Goal: Information Seeking & Learning: Learn about a topic

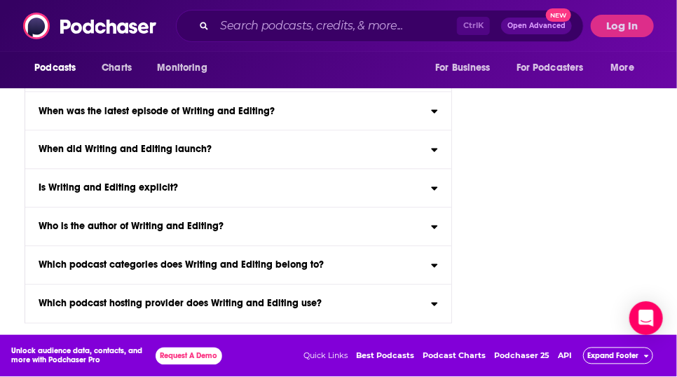
scroll to position [2647, 0]
click at [622, 23] on button "Log In" at bounding box center [622, 26] width 63 height 22
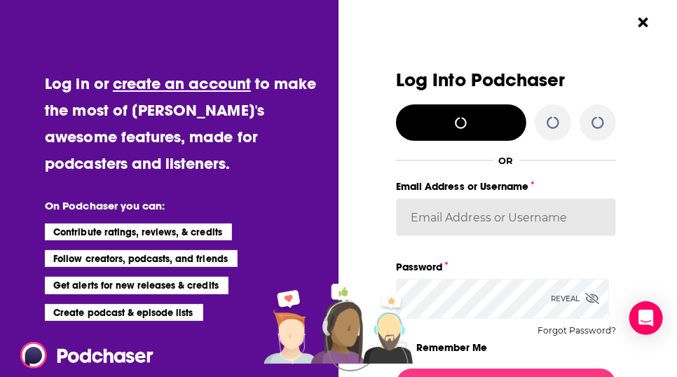
type input "[EMAIL_ADDRESS][DOMAIN_NAME]"
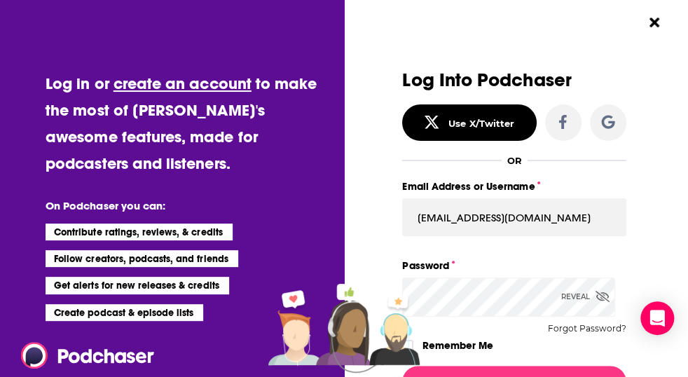
scroll to position [205, 0]
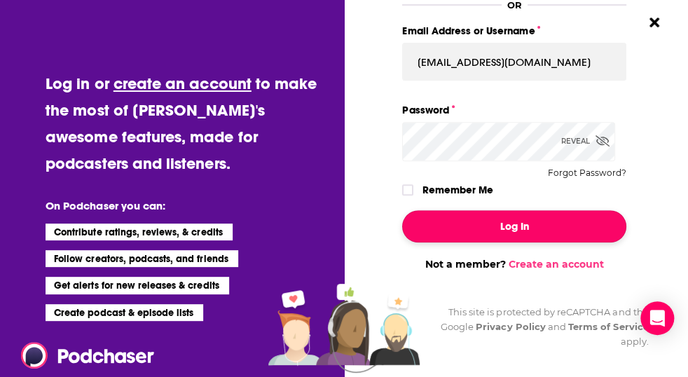
click at [543, 210] on button "Log In" at bounding box center [514, 226] width 224 height 32
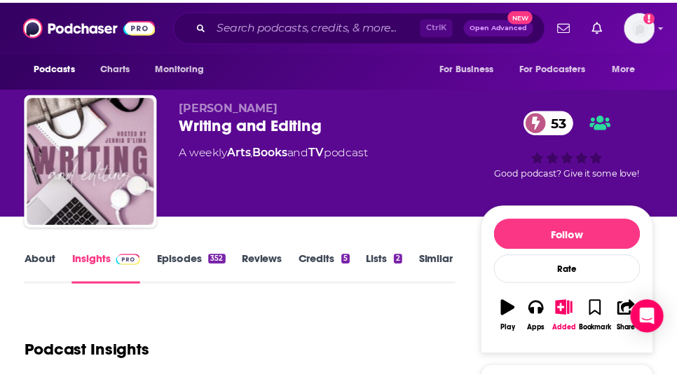
scroll to position [2541, 0]
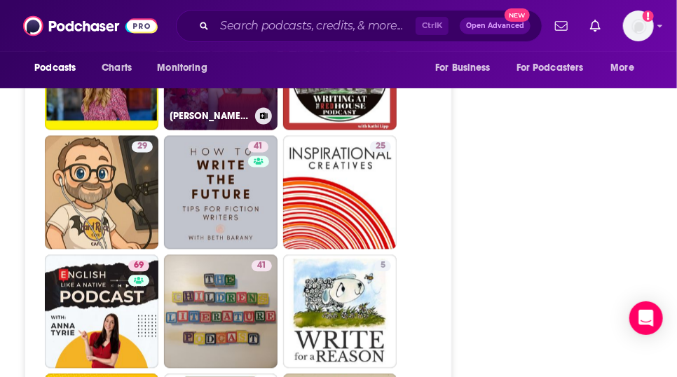
click at [203, 130] on link "4 Creative Thursday with Marisa" at bounding box center [221, 73] width 114 height 114
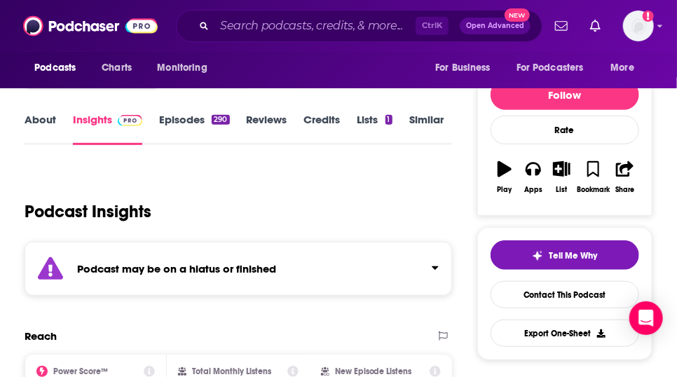
scroll to position [329, 0]
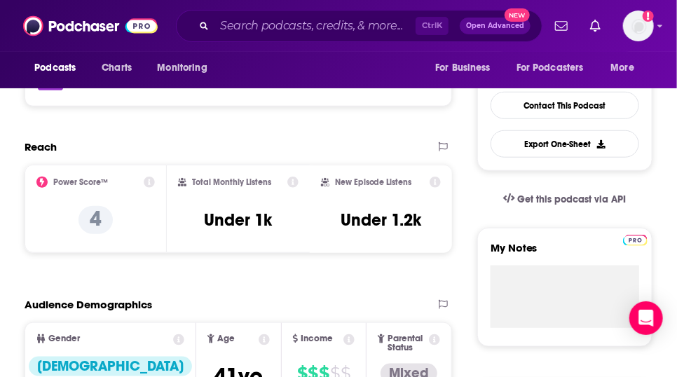
type input "https://www.podchaser.com/podcasts/writing-and-editing-3843059"
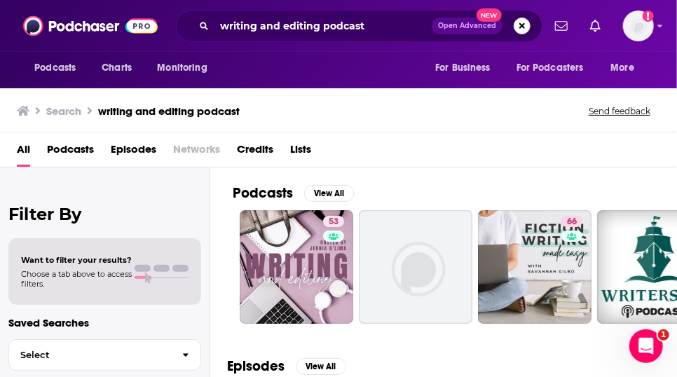
click at [670, 23] on div "Podcasts Charts Monitoring writing and editing podcast Open Advanced New For Bu…" at bounding box center [338, 26] width 677 height 52
click at [76, 76] on span "Podcasts" at bounding box center [54, 68] width 41 height 20
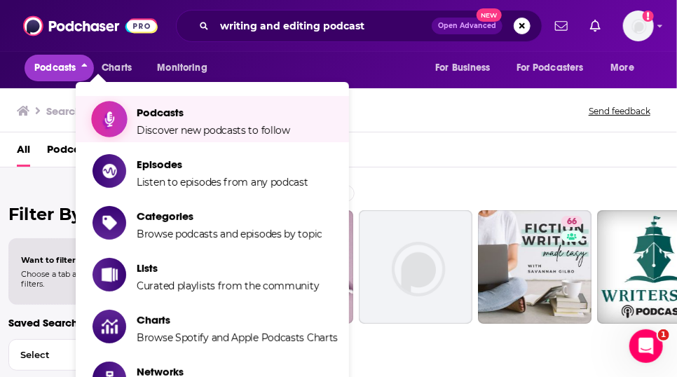
click at [159, 129] on span "Discover new podcasts to follow" at bounding box center [213, 130] width 153 height 13
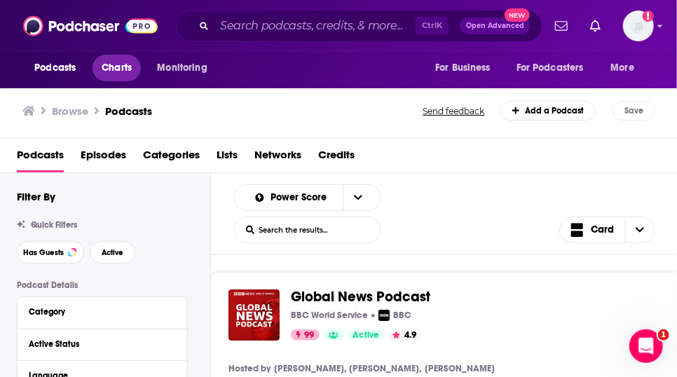
click at [115, 69] on span "Charts" at bounding box center [117, 68] width 30 height 20
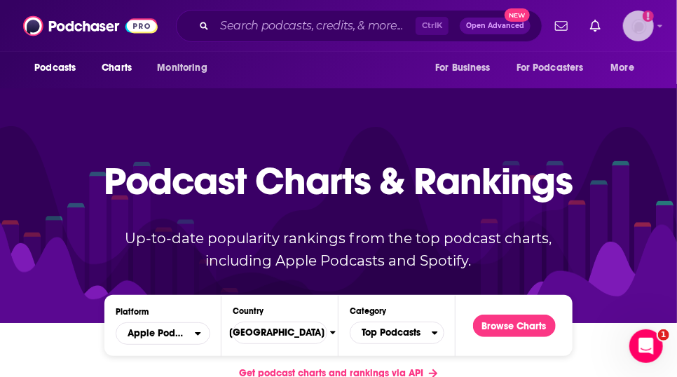
click at [660, 27] on icon "Show profile menu" at bounding box center [660, 26] width 6 height 8
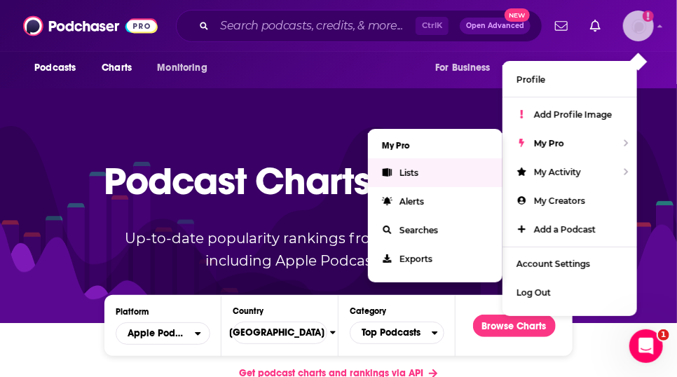
click at [418, 186] on link "Lists" at bounding box center [435, 172] width 135 height 29
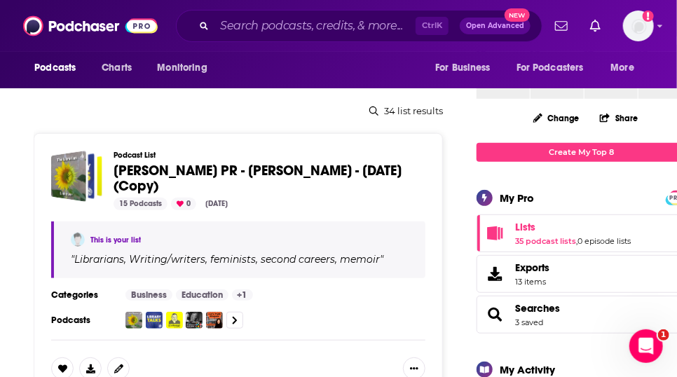
scroll to position [168, 0]
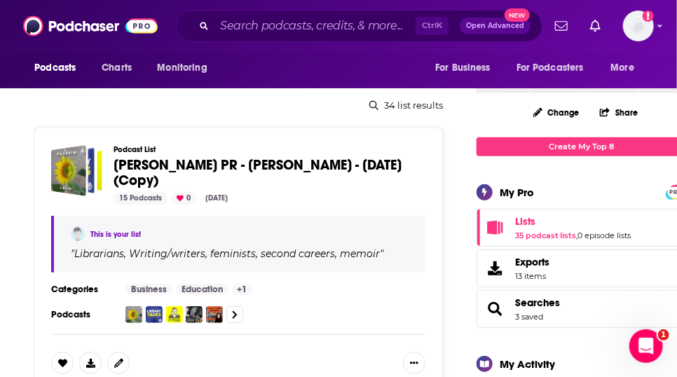
click at [143, 189] on span "[PERSON_NAME] PR - [PERSON_NAME] - [DATE] (Copy)" at bounding box center [258, 172] width 288 height 33
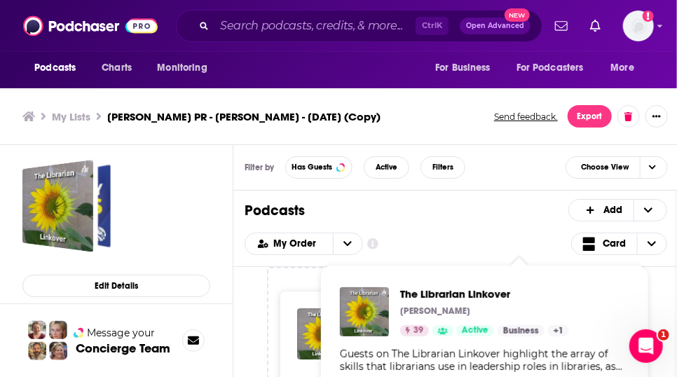
click at [442, 336] on div "The Librarian Linkover [PERSON_NAME] 39 Active Categories Business + 1 Business…" at bounding box center [484, 311] width 169 height 49
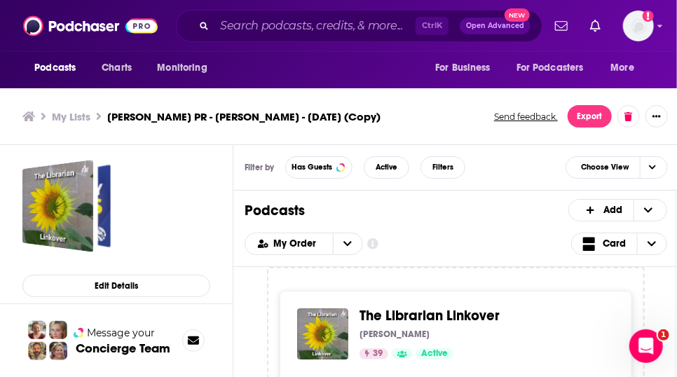
scroll to position [4, 0]
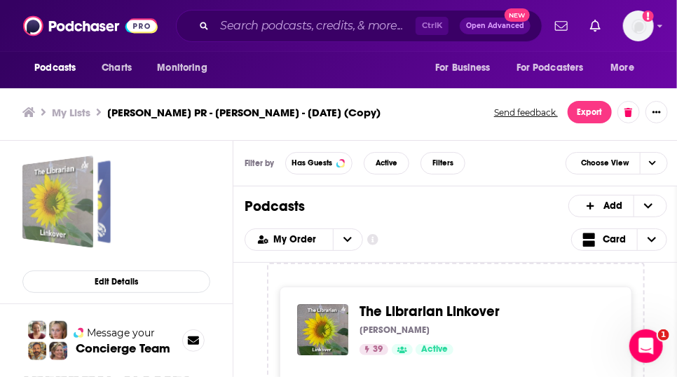
click at [66, 205] on div "Caitlin Hamilton PR - Rebecca Knuth - Sept 29, 2025 (Copy)" at bounding box center [57, 202] width 71 height 93
click at [423, 348] on div "The Librarian Linkover [PERSON_NAME] 39 Active Categories Business + 1" at bounding box center [482, 329] width 244 height 51
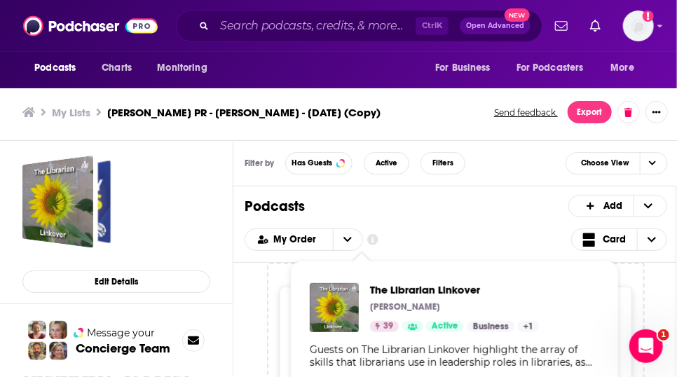
click at [366, 365] on div "Guests on The Librarian Linkover highlight the array of skills that librarians …" at bounding box center [454, 355] width 289 height 25
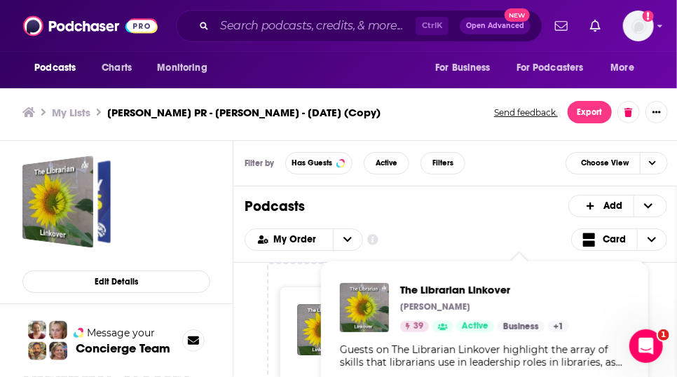
click at [491, 345] on div "The Librarian Linkover [PERSON_NAME] 39 Active Categories Business + 1 Business…" at bounding box center [485, 337] width 312 height 130
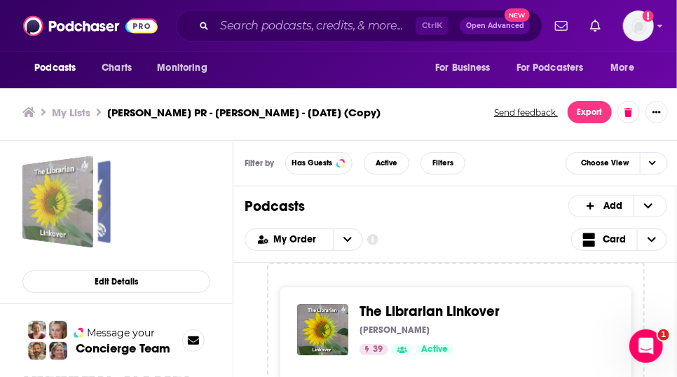
click at [61, 214] on div "Caitlin Hamilton PR - Rebecca Knuth - Sept 29, 2025 (Copy)" at bounding box center [57, 202] width 71 height 93
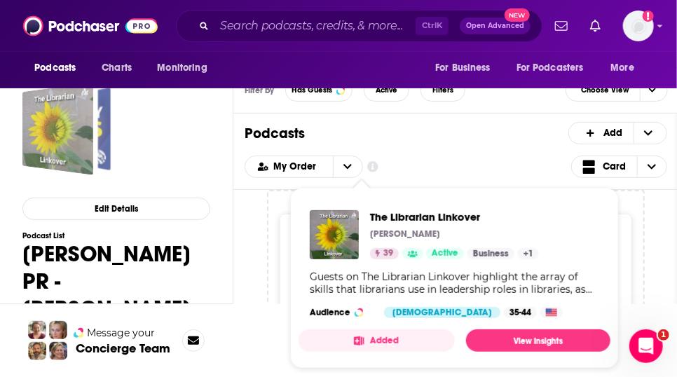
scroll to position [97, 0]
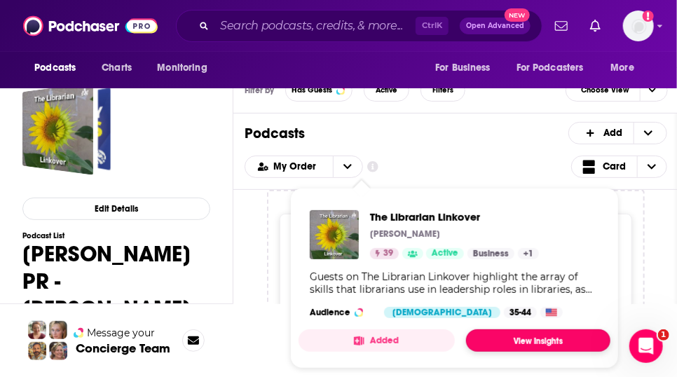
click at [529, 332] on link "View Insights" at bounding box center [538, 340] width 144 height 22
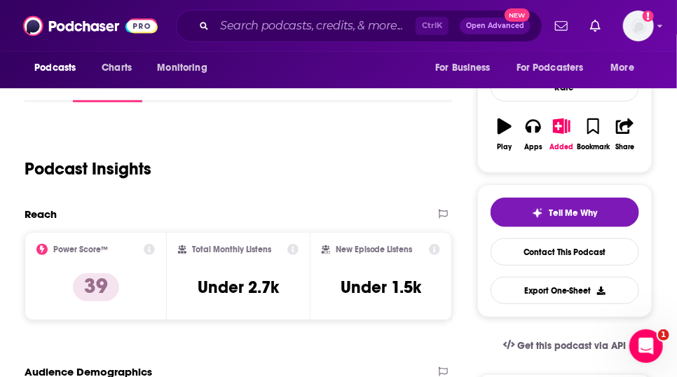
scroll to position [53, 0]
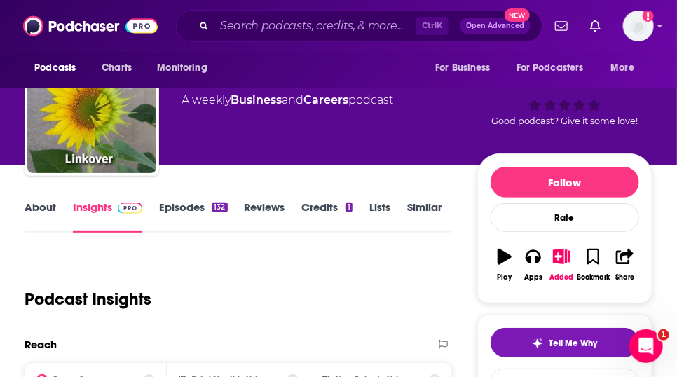
click at [56, 226] on link "About" at bounding box center [41, 216] width 32 height 32
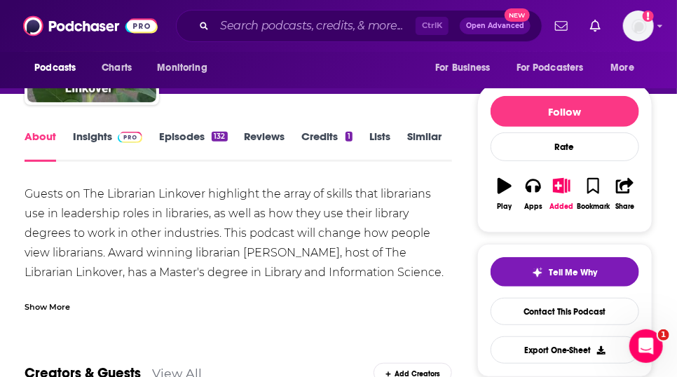
scroll to position [132, 0]
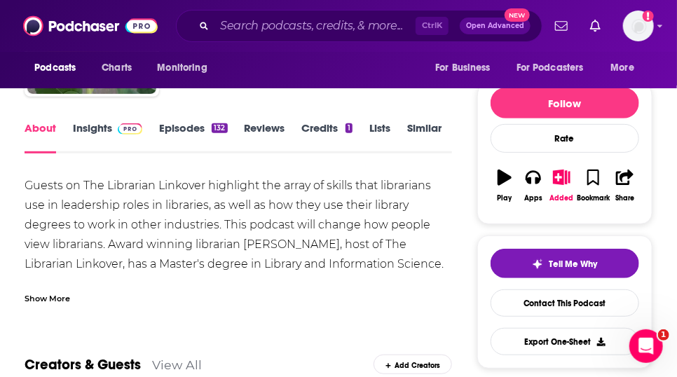
click at [44, 304] on div "Show More" at bounding box center [48, 297] width 46 height 13
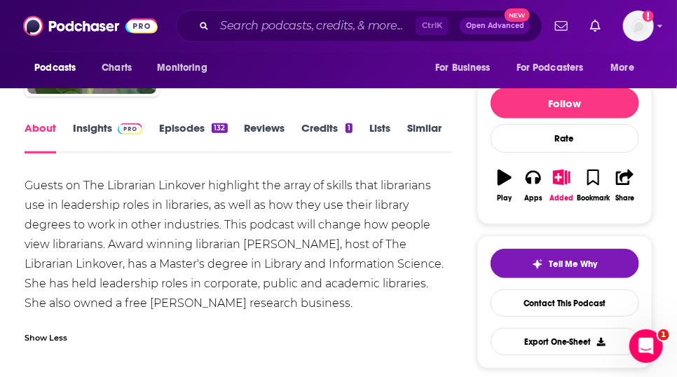
click at [196, 146] on link "Episodes 132" at bounding box center [193, 137] width 68 height 32
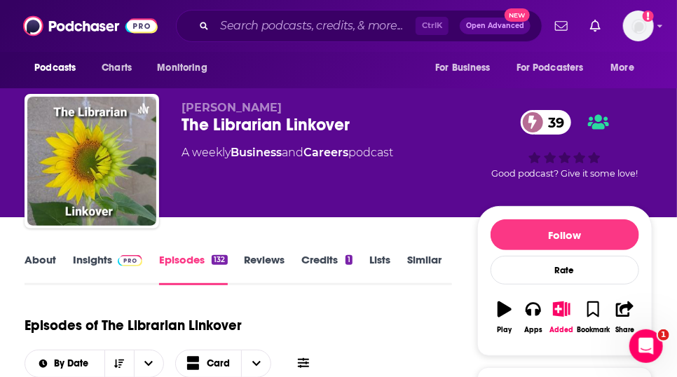
scroll to position [329, 0]
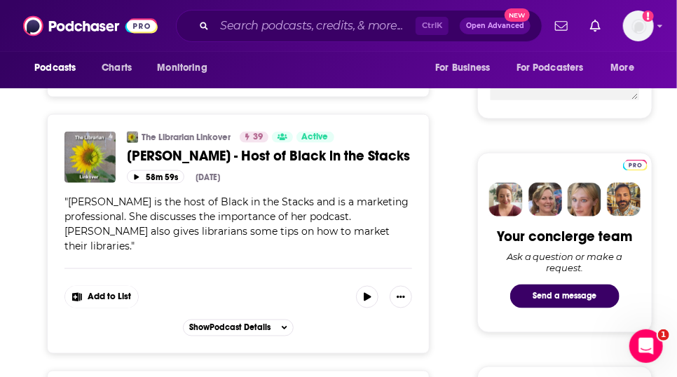
scroll to position [118, 0]
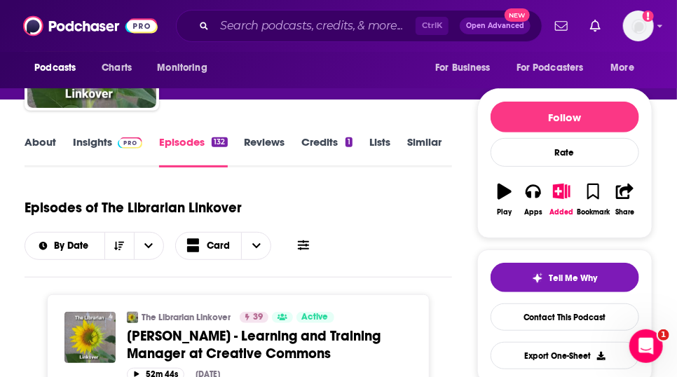
click at [111, 168] on link "Insights" at bounding box center [107, 151] width 69 height 32
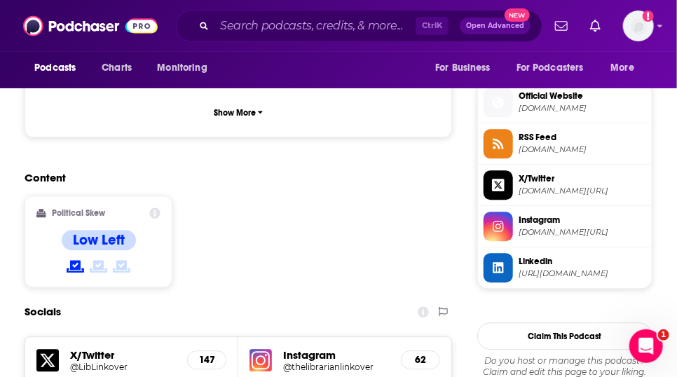
scroll to position [1318, 0]
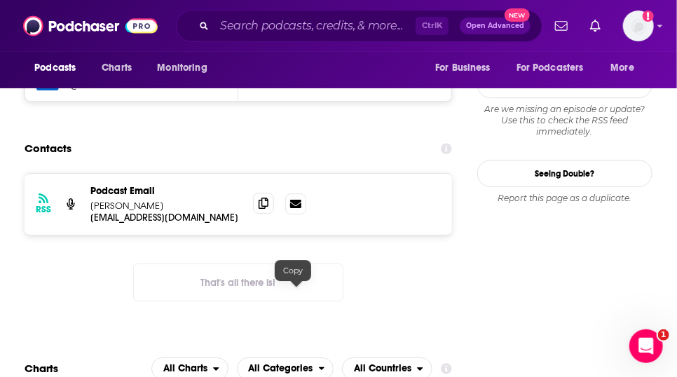
click at [268, 209] on icon at bounding box center [264, 203] width 10 height 11
